Goal: Task Accomplishment & Management: Manage account settings

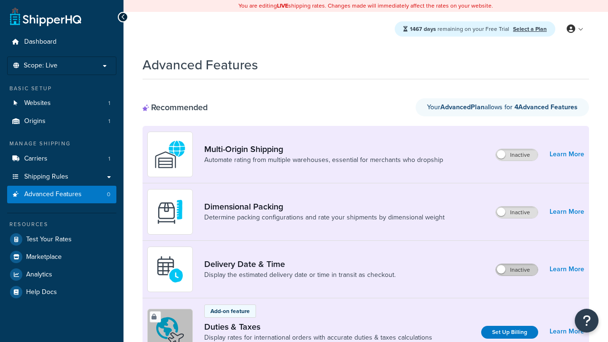
click at [517, 270] on label "Inactive" at bounding box center [517, 269] width 42 height 11
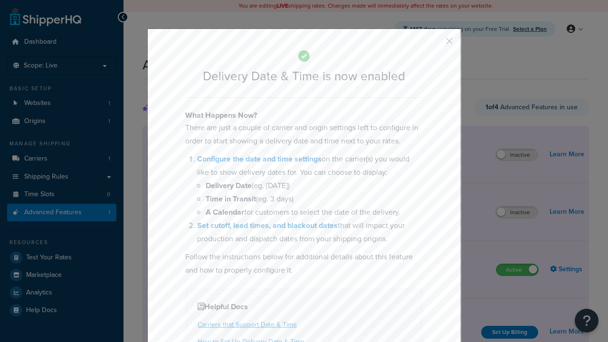
click at [435, 44] on button "button" at bounding box center [435, 44] width 2 height 2
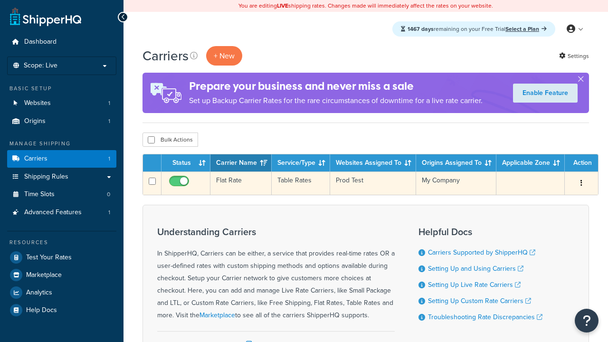
click at [240, 184] on td "Flat Rate" at bounding box center [241, 183] width 61 height 23
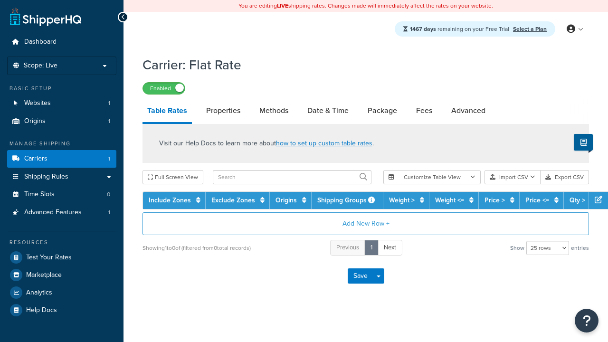
select select "25"
click at [328, 112] on link "Date & Time" at bounding box center [328, 110] width 51 height 23
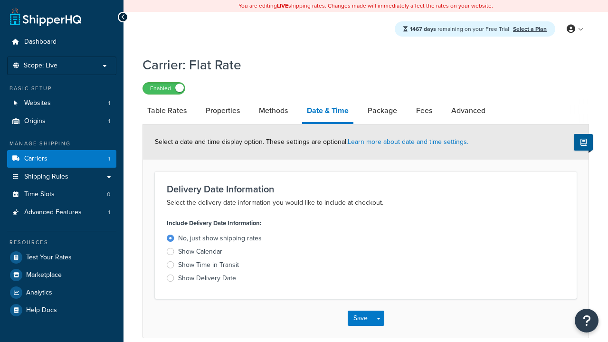
click at [207, 279] on div "Show Delivery Date" at bounding box center [207, 279] width 58 height 10
click at [0, 0] on input "Show Delivery Date" at bounding box center [0, 0] width 0 height 0
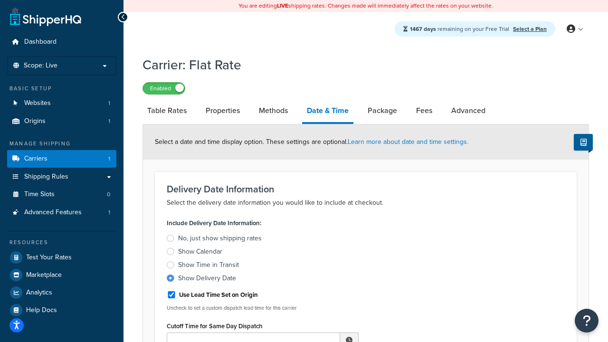
click at [207, 279] on div "Show Delivery Date" at bounding box center [207, 279] width 58 height 10
click at [0, 0] on input "Show Delivery Date" at bounding box center [0, 0] width 0 height 0
type input "11:00 AM"
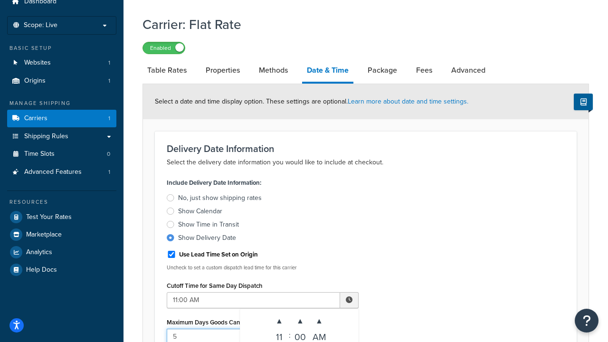
type input "5"
type input "Delivered on:"
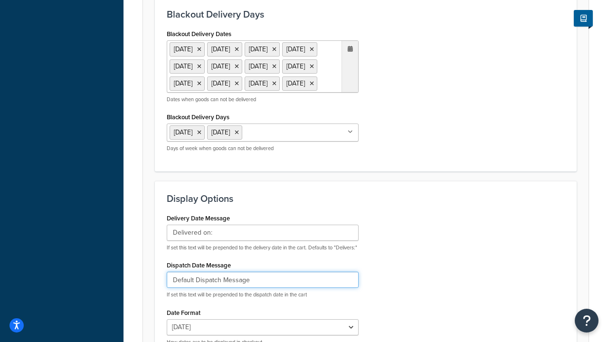
type input "Default Dispatch Message"
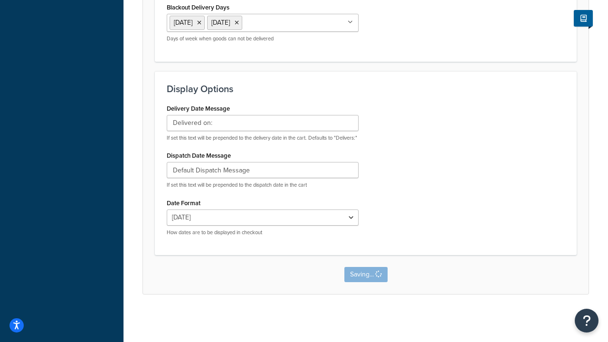
scroll to position [0, 0]
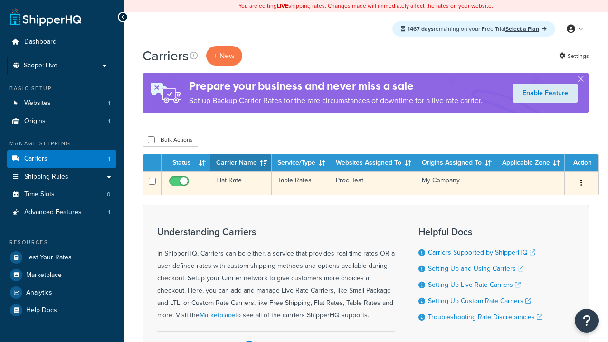
click at [240, 184] on td "Flat Rate" at bounding box center [241, 183] width 61 height 23
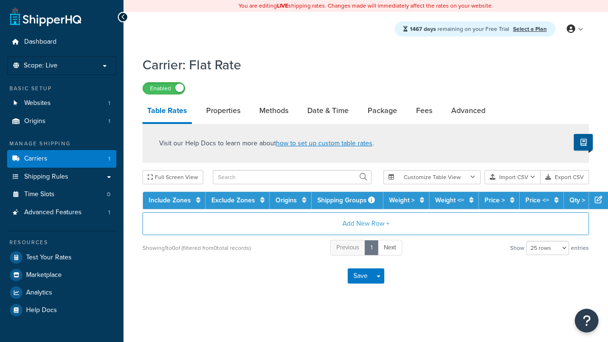
select select "25"
click at [328, 112] on link "Date & Time" at bounding box center [328, 110] width 51 height 23
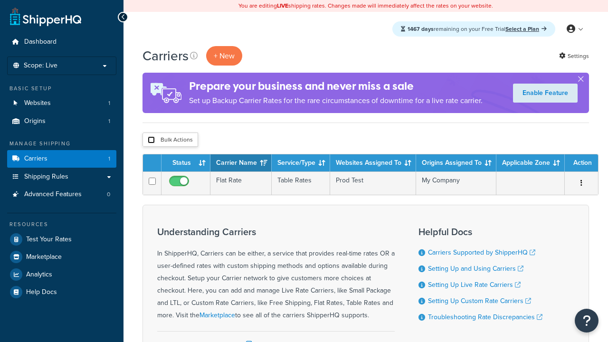
click at [151, 141] on input "checkbox" at bounding box center [151, 139] width 7 height 7
checkbox input "true"
click at [0, 0] on button "Delete" at bounding box center [0, 0] width 0 height 0
